Goal: Register for event/course

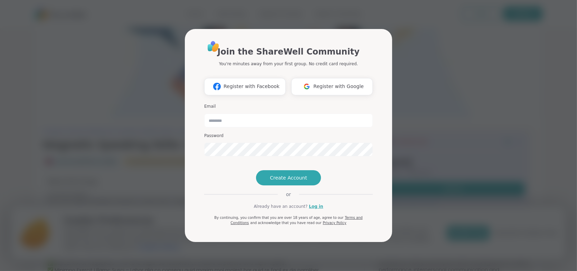
click at [158, 54] on div "Join the ShareWell Community You're minutes away from your first group. No cred…" at bounding box center [288, 135] width 568 height 271
click at [335, 83] on span "Register with Google" at bounding box center [338, 86] width 50 height 7
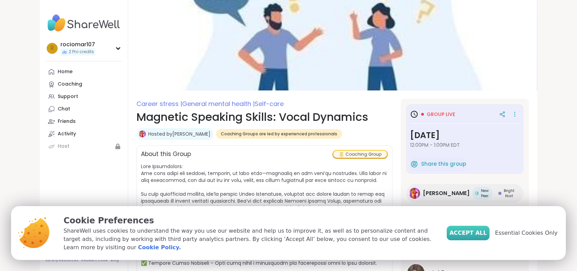
click at [472, 237] on span "Accept All" at bounding box center [467, 233] width 37 height 8
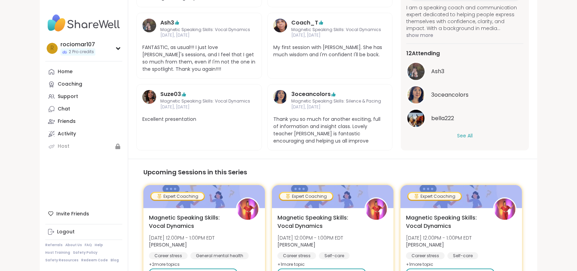
scroll to position [453, 0]
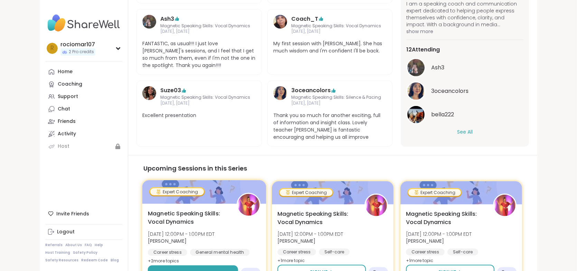
click at [181, 270] on span "Sign Up" at bounding box center [190, 273] width 18 height 6
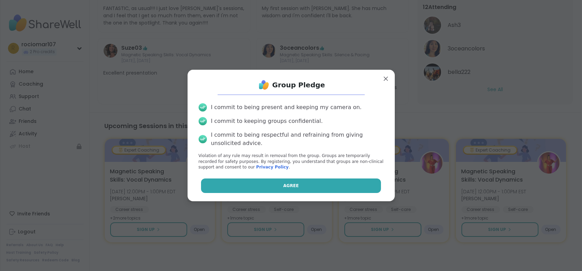
click at [279, 183] on button "Agree" at bounding box center [291, 186] width 180 height 15
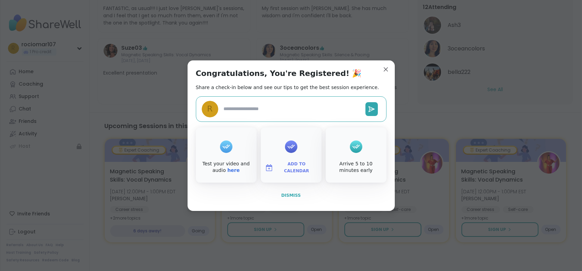
type textarea "*"
click at [299, 166] on span "Add to Calendar" at bounding box center [296, 167] width 41 height 13
click at [295, 103] on button "Google Calendar" at bounding box center [291, 104] width 52 height 15
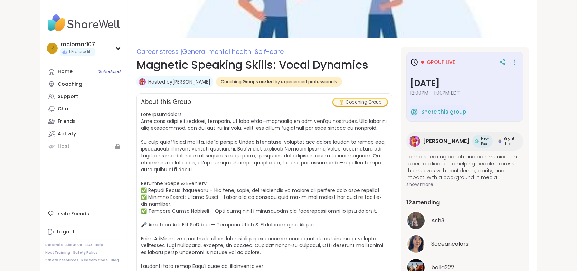
scroll to position [54, 0]
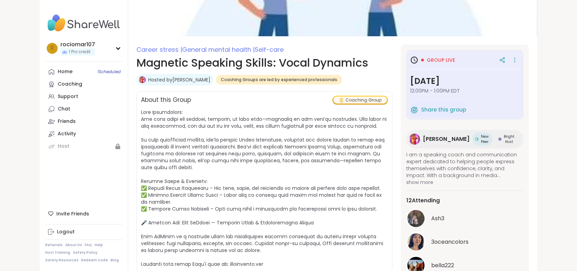
click at [420, 136] on img at bounding box center [414, 139] width 11 height 11
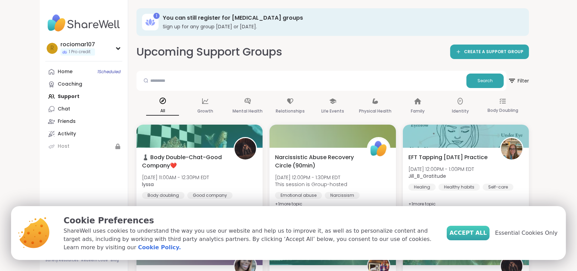
click at [482, 236] on span "Accept All" at bounding box center [467, 233] width 37 height 8
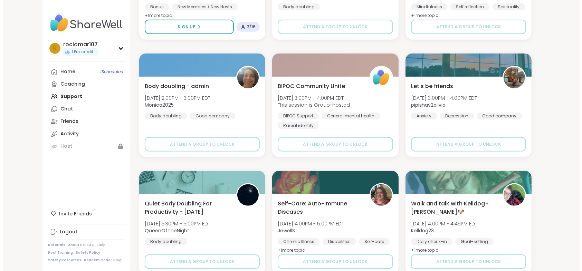
scroll to position [661, 0]
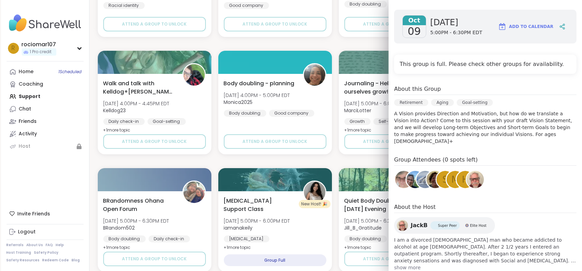
scroll to position [113, 0]
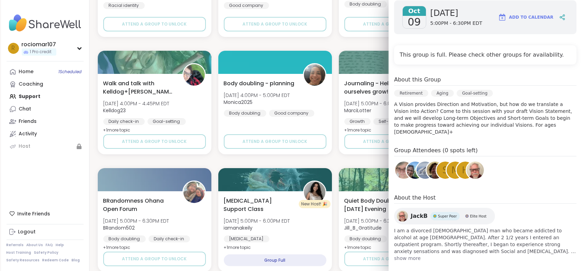
click at [409, 255] on span "show more" at bounding box center [485, 258] width 182 height 7
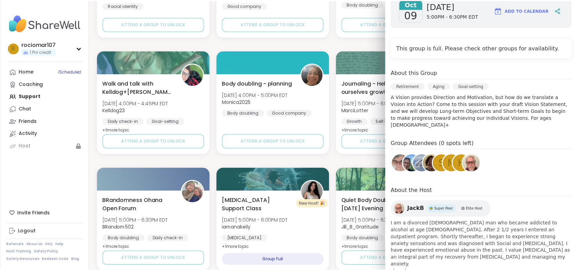
scroll to position [0, 0]
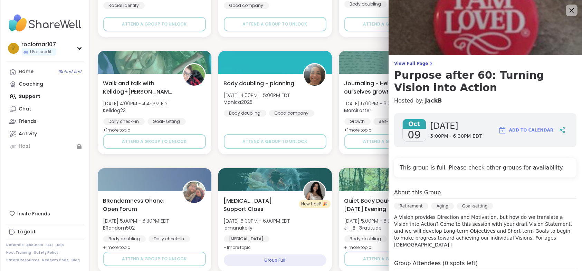
click at [569, 9] on icon at bounding box center [571, 10] width 4 height 4
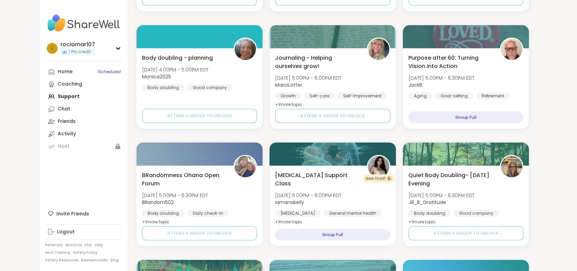
scroll to position [924, 0]
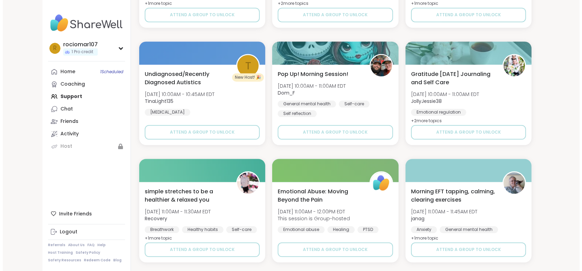
scroll to position [1967, 0]
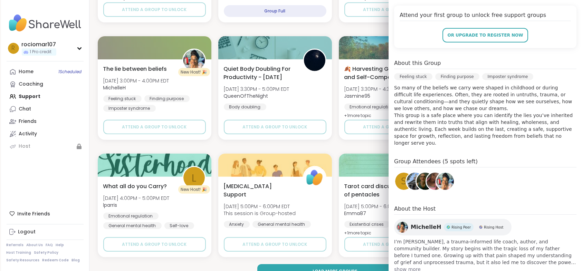
scroll to position [151, 0]
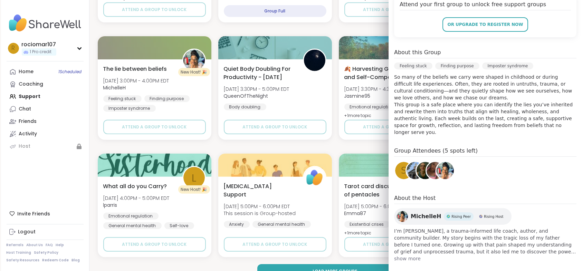
click at [409, 255] on span "show more" at bounding box center [485, 258] width 182 height 7
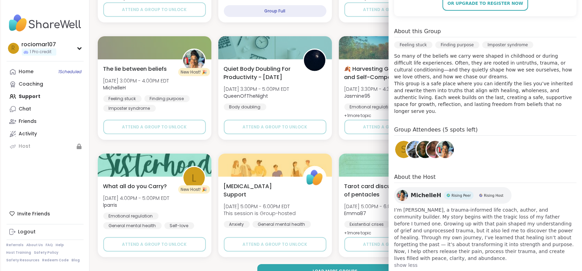
scroll to position [0, 0]
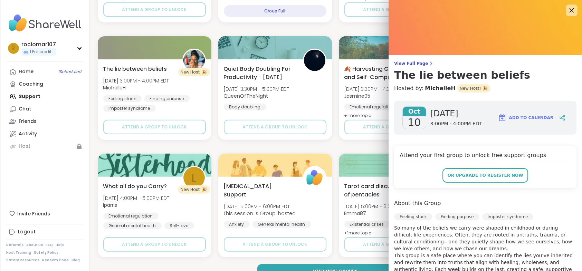
click at [567, 8] on icon at bounding box center [571, 10] width 9 height 9
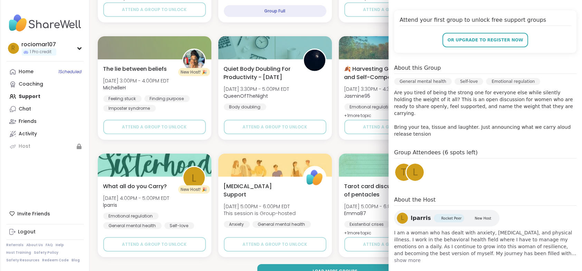
scroll to position [137, 0]
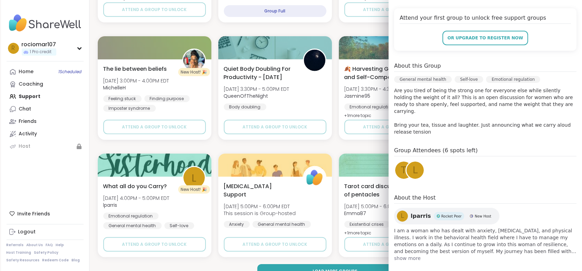
click at [407, 255] on span "show more" at bounding box center [485, 258] width 182 height 7
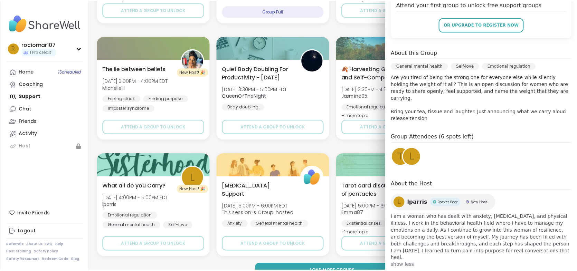
scroll to position [0, 0]
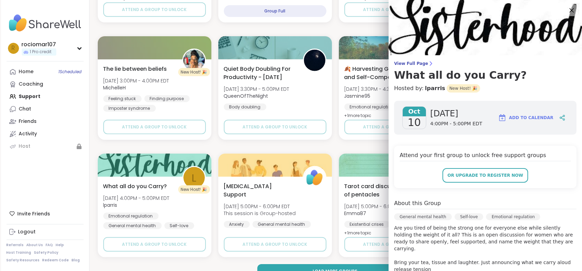
click at [569, 9] on icon at bounding box center [571, 10] width 4 height 4
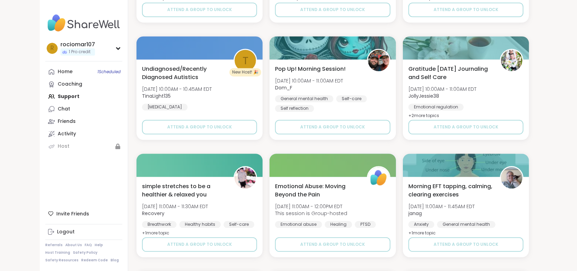
scroll to position [1981, 0]
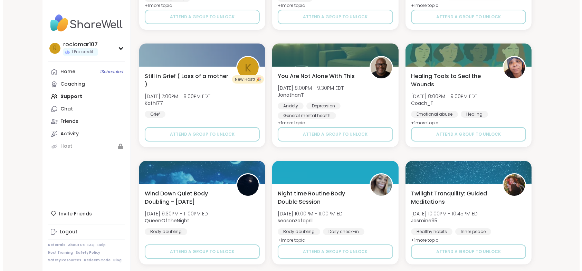
scroll to position [3038, 0]
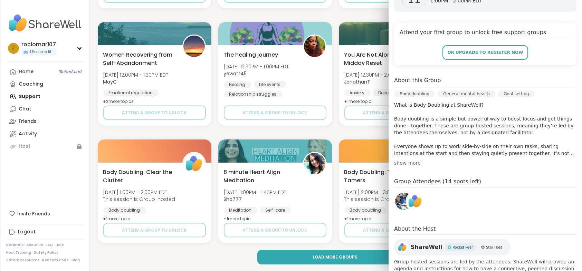
scroll to position [140, 0]
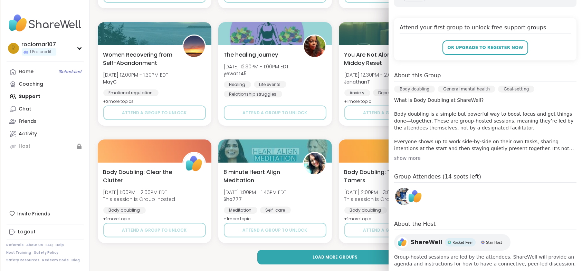
click at [403, 155] on div "show more" at bounding box center [485, 158] width 182 height 7
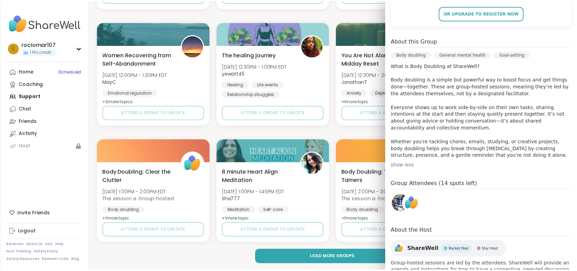
scroll to position [0, 0]
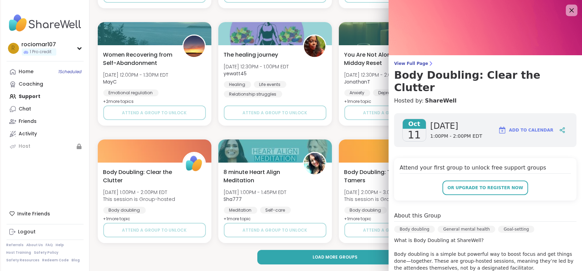
click at [567, 9] on icon at bounding box center [571, 10] width 9 height 9
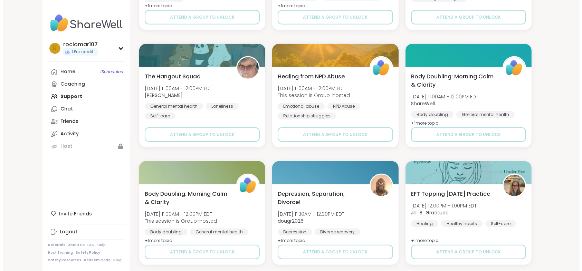
scroll to position [3731, 0]
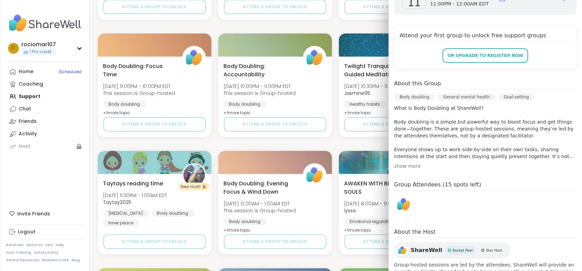
scroll to position [133, 0]
click at [405, 164] on div "show more" at bounding box center [485, 165] width 182 height 7
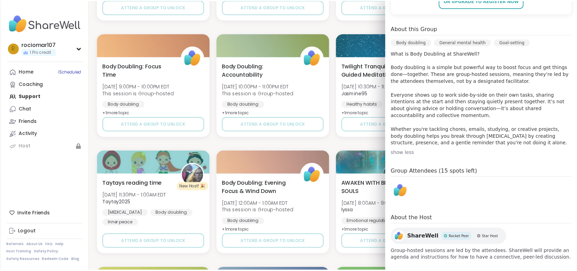
scroll to position [0, 0]
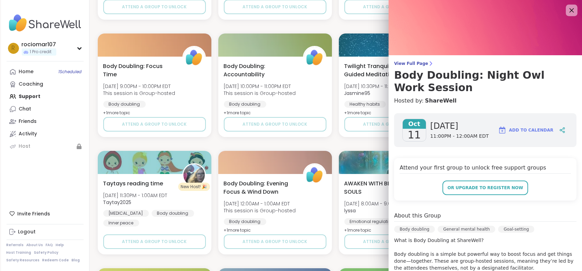
click at [567, 9] on icon at bounding box center [571, 10] width 9 height 9
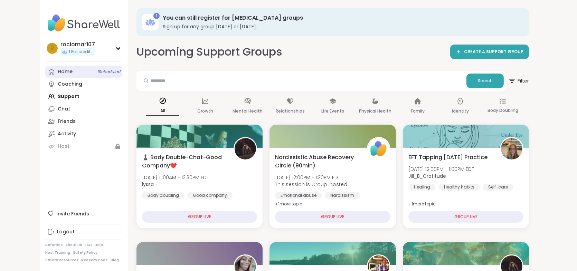
click at [45, 71] on link "Home 1 Scheduled" at bounding box center [83, 72] width 77 height 12
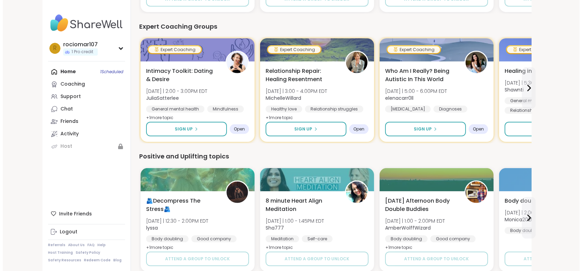
scroll to position [334, 0]
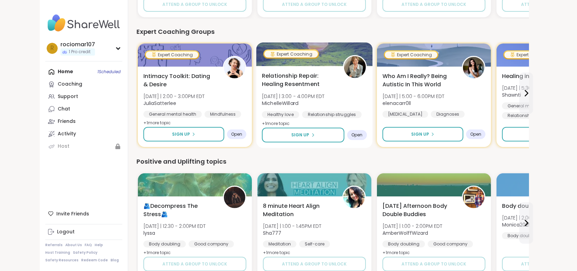
click at [262, 79] on span "Relationship Repair: Healing Resentment" at bounding box center [298, 80] width 73 height 17
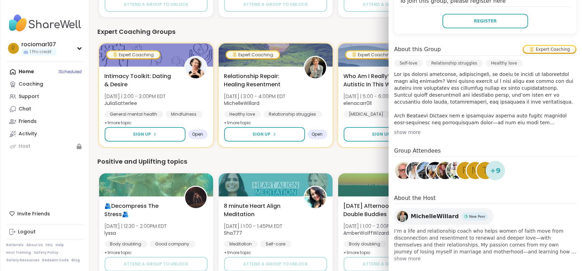
scroll to position [174, 0]
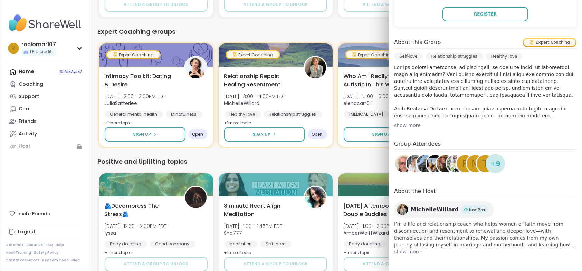
click at [406, 251] on span "show more" at bounding box center [485, 251] width 182 height 7
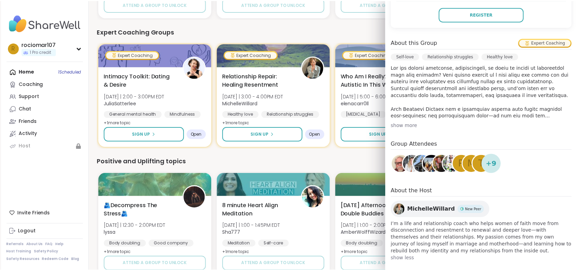
scroll to position [0, 0]
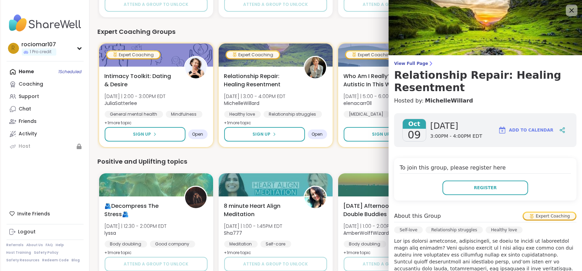
click at [569, 9] on icon at bounding box center [571, 10] width 4 height 4
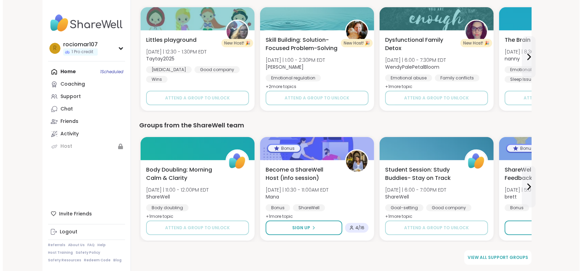
scroll to position [100, 0]
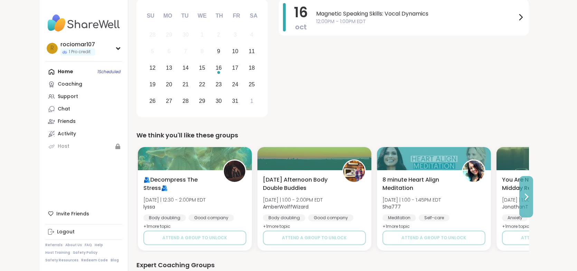
click at [530, 195] on icon at bounding box center [526, 197] width 8 height 8
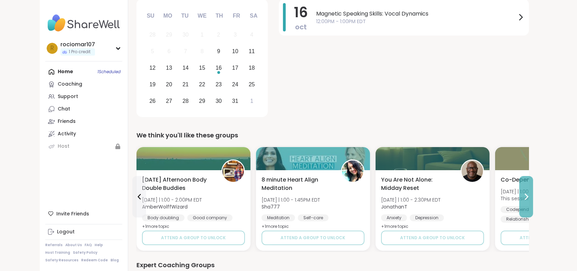
click at [530, 195] on icon at bounding box center [526, 197] width 8 height 8
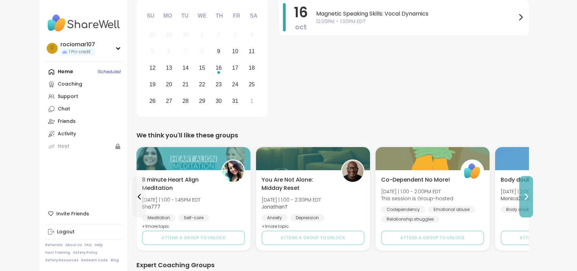
click at [530, 195] on icon at bounding box center [526, 197] width 8 height 8
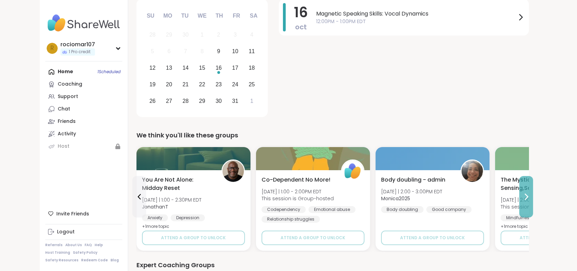
click at [530, 195] on icon at bounding box center [526, 197] width 8 height 8
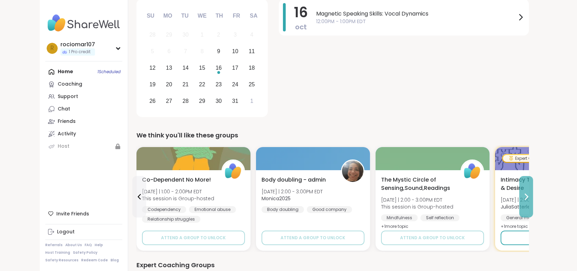
click at [530, 198] on icon at bounding box center [526, 197] width 8 height 8
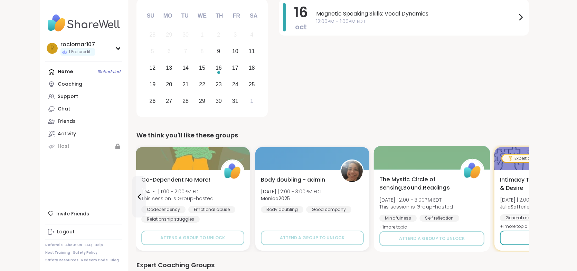
click at [379, 176] on span "The Mystic Circle of Sensing,Sound,Readings" at bounding box center [415, 183] width 73 height 17
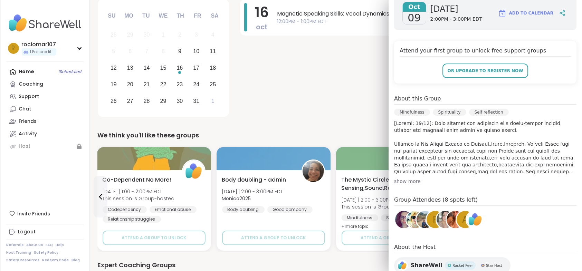
scroll to position [118, 0]
click at [407, 180] on div "show more" at bounding box center [485, 180] width 182 height 7
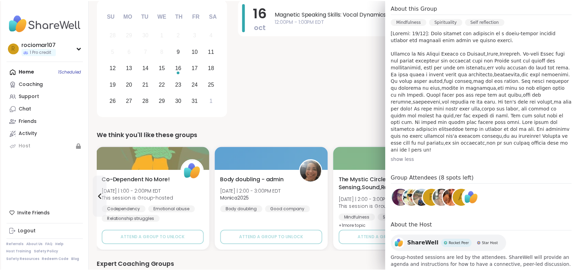
scroll to position [0, 0]
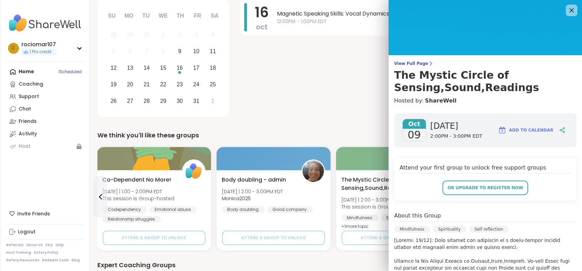
click at [567, 10] on icon at bounding box center [571, 10] width 9 height 9
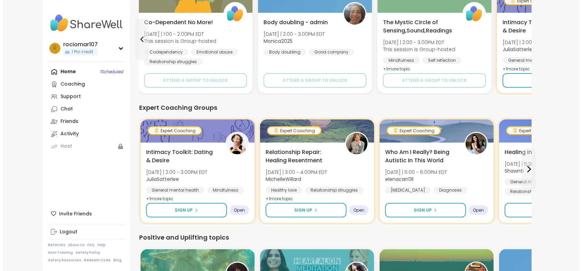
scroll to position [259, 0]
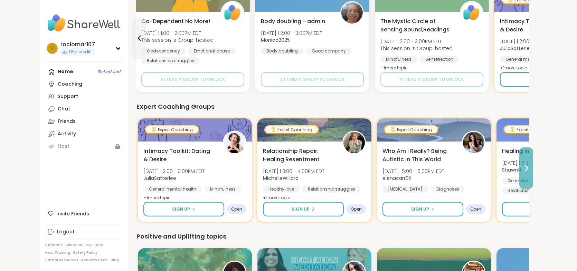
click at [530, 168] on icon at bounding box center [526, 168] width 8 height 8
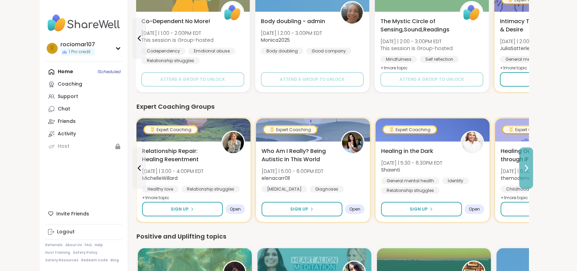
click at [530, 168] on icon at bounding box center [526, 168] width 8 height 8
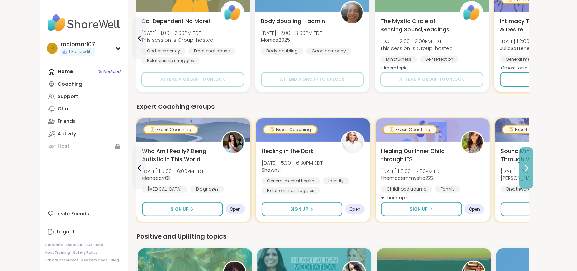
click at [530, 168] on icon at bounding box center [526, 168] width 8 height 8
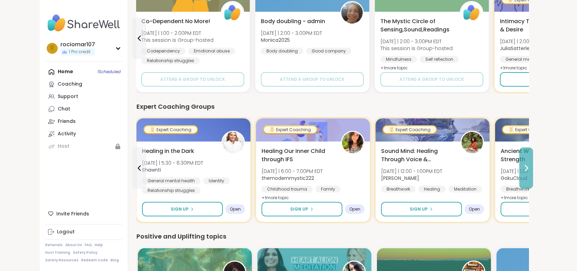
click at [530, 168] on icon at bounding box center [526, 168] width 8 height 8
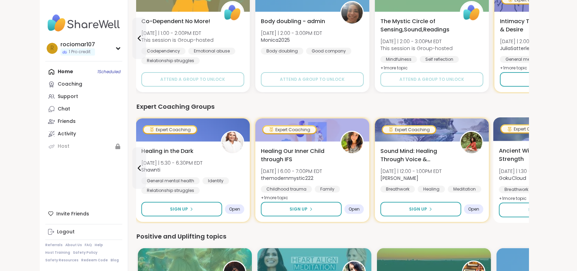
click at [499, 155] on span "Ancient Wisdom, Modern Strength" at bounding box center [535, 155] width 73 height 17
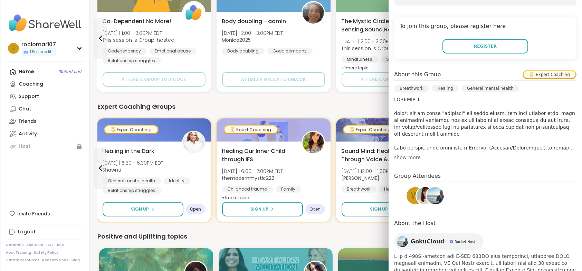
scroll to position [142, 0]
click at [408, 154] on div "show more" at bounding box center [485, 157] width 182 height 7
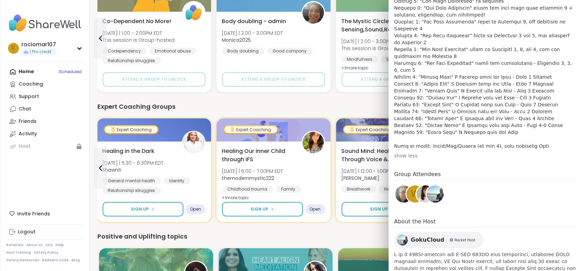
scroll to position [320, 0]
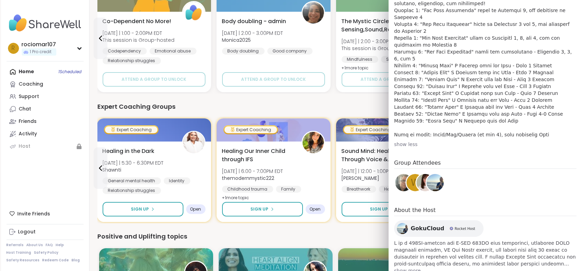
click at [407, 267] on span "show more" at bounding box center [485, 270] width 182 height 7
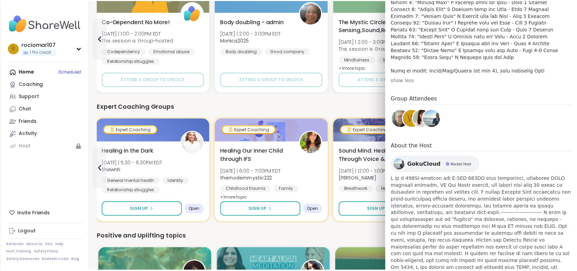
scroll to position [0, 0]
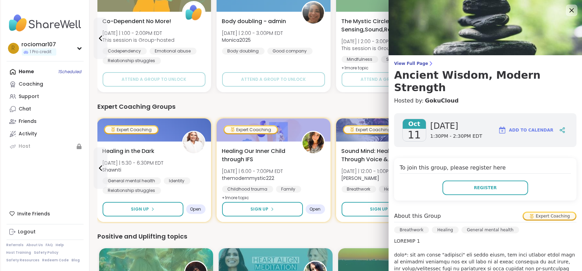
click at [567, 8] on icon at bounding box center [571, 10] width 9 height 9
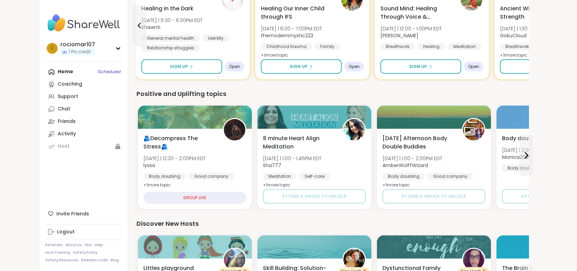
scroll to position [404, 0]
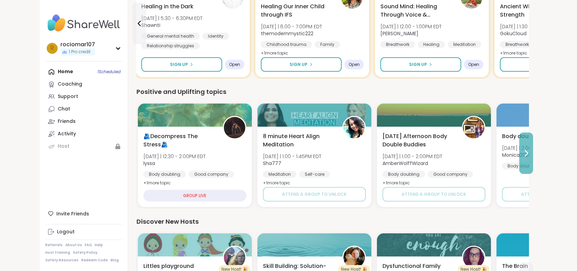
click at [530, 151] on icon at bounding box center [526, 153] width 8 height 8
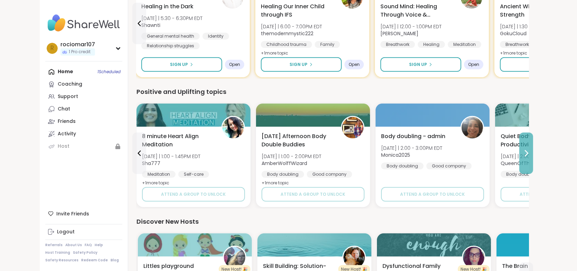
click at [530, 151] on icon at bounding box center [526, 153] width 8 height 8
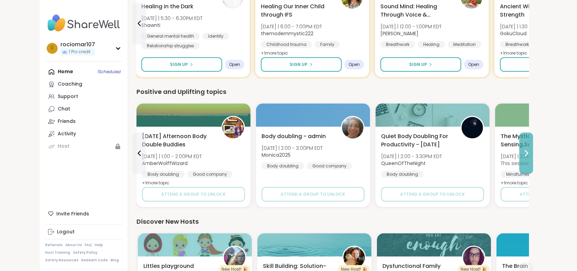
click at [530, 151] on icon at bounding box center [526, 153] width 8 height 8
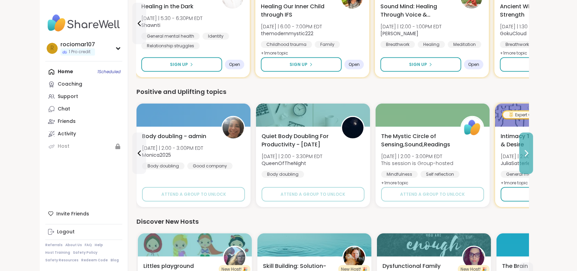
click at [530, 151] on icon at bounding box center [526, 153] width 8 height 8
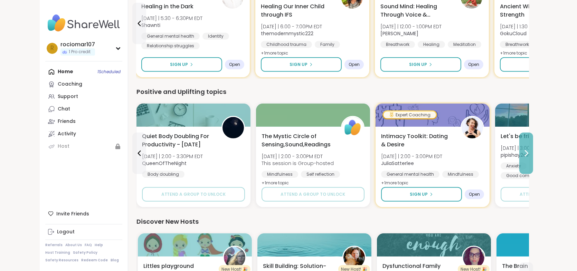
click at [530, 151] on icon at bounding box center [526, 153] width 8 height 8
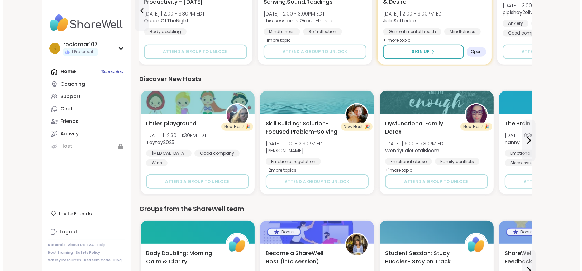
scroll to position [550, 0]
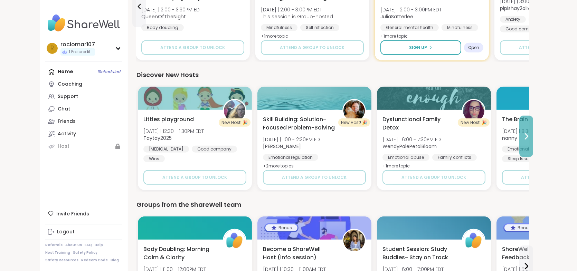
click at [530, 135] on icon at bounding box center [526, 136] width 8 height 8
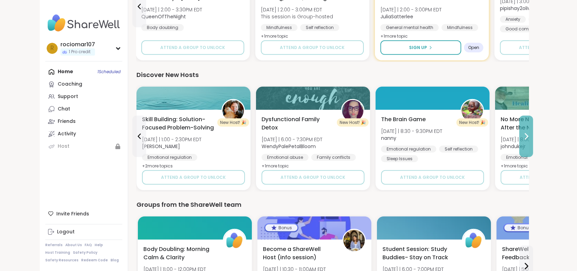
click at [530, 134] on icon at bounding box center [526, 136] width 8 height 8
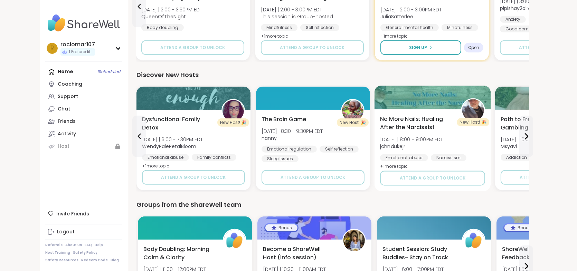
click at [381, 112] on div "No More Nails: Healing After the Narcissist Thu 10/16 | 8:00 - 9:00PM EDT johnd…" at bounding box center [432, 150] width 116 height 82
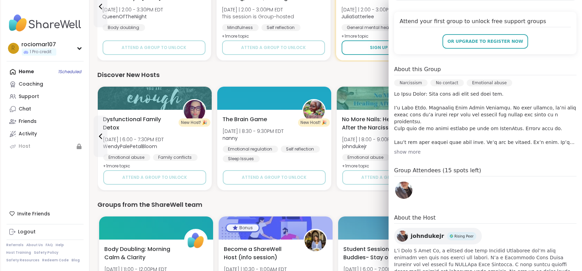
scroll to position [148, 0]
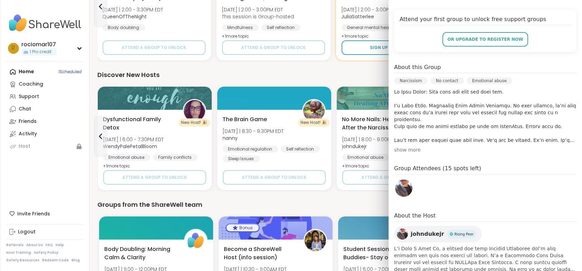
click at [403, 148] on div "show more" at bounding box center [485, 149] width 182 height 7
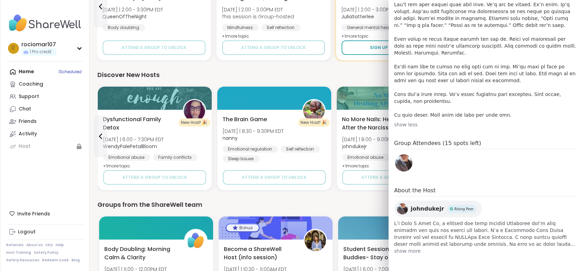
scroll to position [297, 0]
click at [407, 251] on span "show more" at bounding box center [485, 251] width 182 height 7
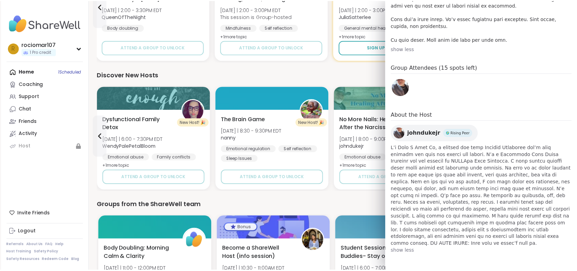
scroll to position [0, 0]
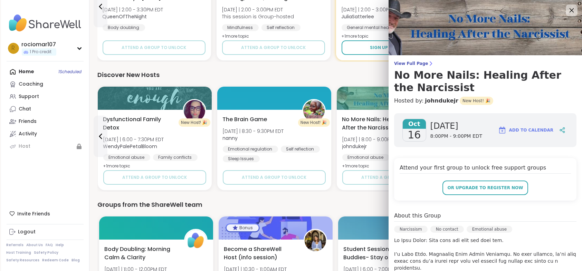
click at [567, 10] on icon at bounding box center [571, 10] width 9 height 9
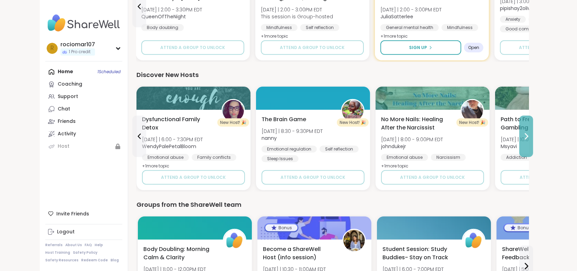
click at [530, 135] on icon at bounding box center [526, 136] width 8 height 8
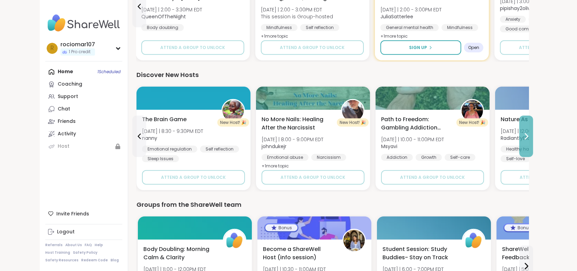
click at [530, 135] on icon at bounding box center [526, 136] width 8 height 8
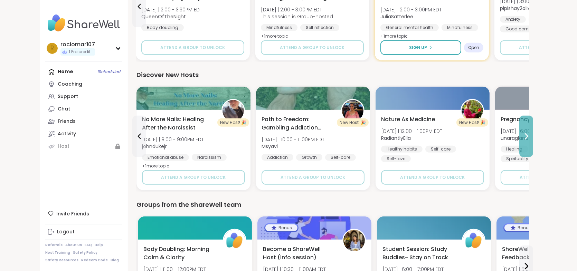
click at [533, 131] on button at bounding box center [526, 136] width 14 height 41
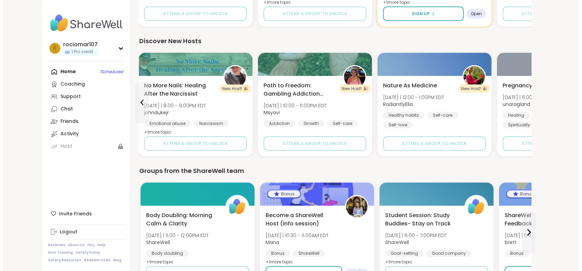
scroll to position [585, 0]
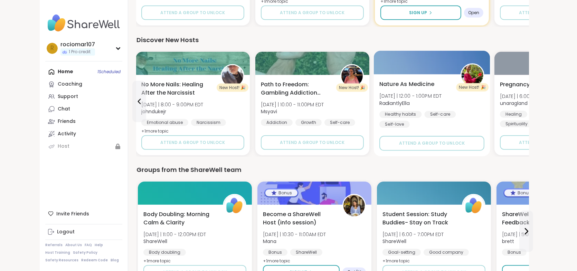
click at [379, 93] on span "Fri 10/24 | 12:00 - 1:00PM EDT" at bounding box center [410, 96] width 63 height 7
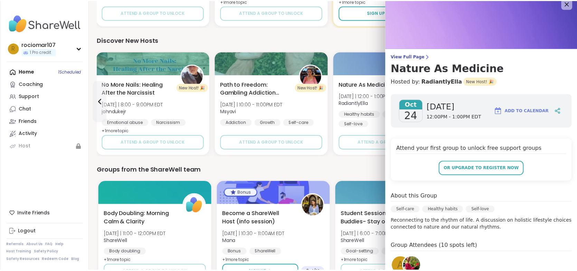
scroll to position [0, 0]
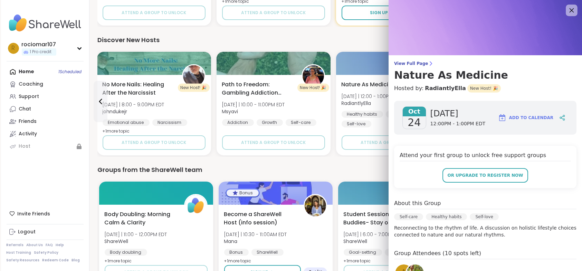
click at [569, 10] on icon at bounding box center [571, 10] width 4 height 4
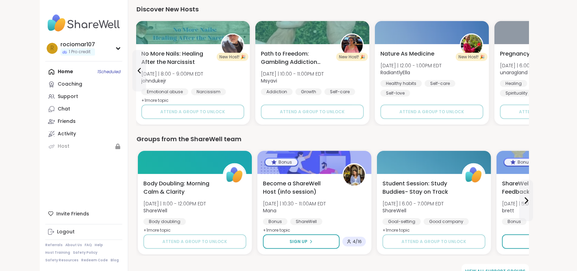
scroll to position [630, 0]
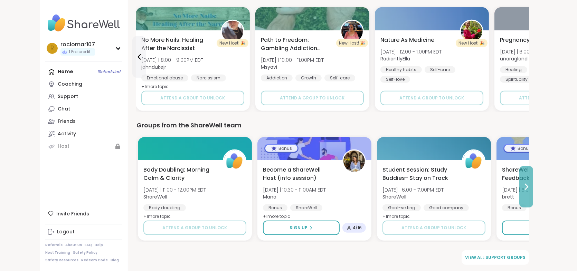
click at [528, 185] on icon at bounding box center [526, 187] width 3 height 6
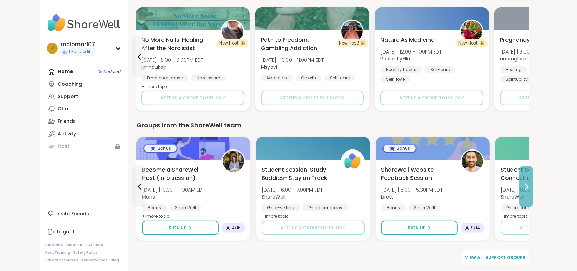
click at [528, 185] on icon at bounding box center [526, 187] width 3 height 6
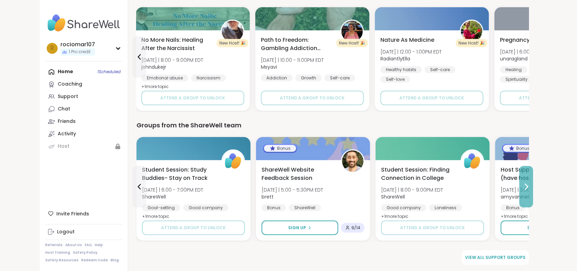
click at [530, 184] on icon at bounding box center [526, 187] width 8 height 8
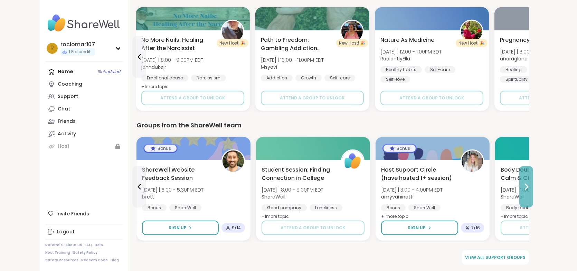
click at [530, 184] on icon at bounding box center [526, 187] width 8 height 8
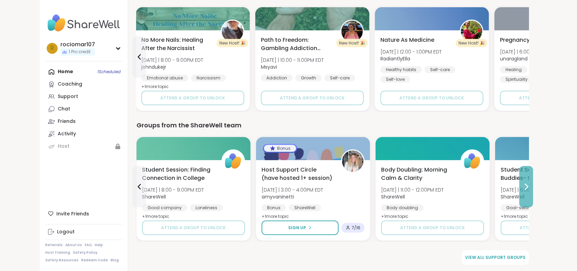
click at [528, 184] on icon at bounding box center [526, 187] width 3 height 6
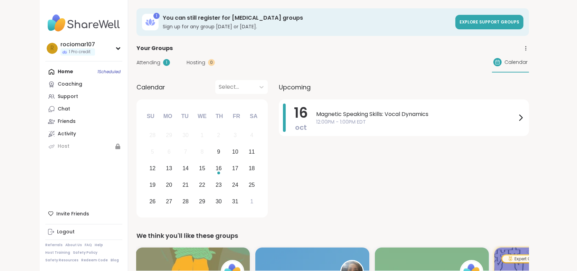
click at [45, 71] on div "Home 1 Scheduled Coaching Support Chat Friends Activity Host" at bounding box center [83, 109] width 77 height 87
click at [45, 69] on div "Home 1 Scheduled Coaching Support Chat Friends Activity Host" at bounding box center [83, 109] width 77 height 87
